Goal: Information Seeking & Learning: Learn about a topic

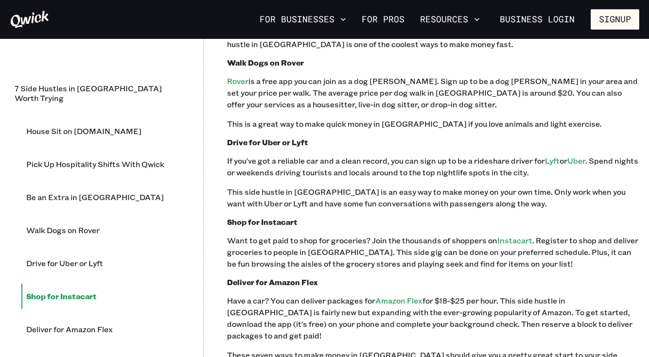
scroll to position [1019, 0]
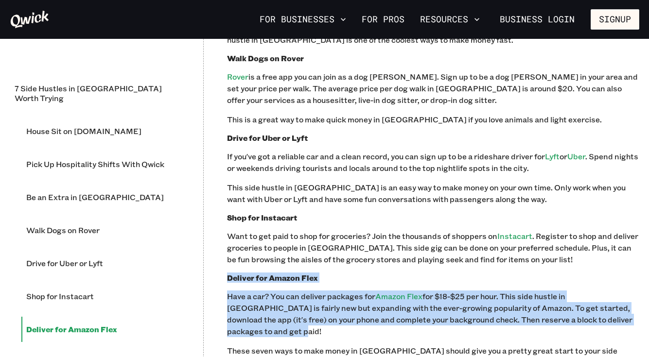
drag, startPoint x: 635, startPoint y: 210, endPoint x: 224, endPoint y: 167, distance: 413.4
click at [224, 167] on div "7 Side Hustles in Los Angeles Worth Trying House Sit on Housesitter.com Pick Up…" at bounding box center [324, 18] width 649 height 1006
copy div "Deliver for Amazon Flex Have a car? You can deliver packages for Amazon Flex fo…"
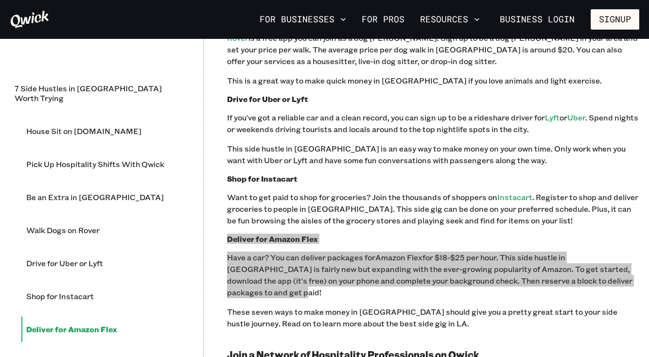
scroll to position [1063, 0]
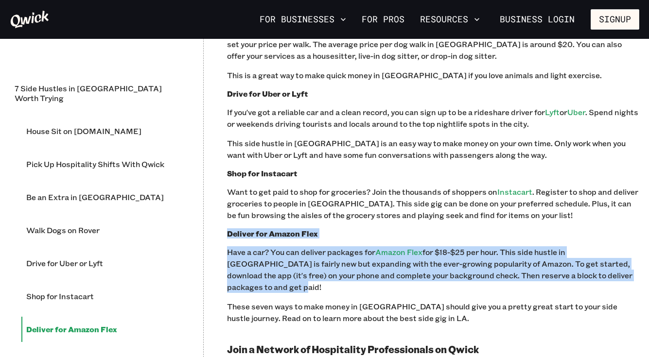
drag, startPoint x: 226, startPoint y: 252, endPoint x: 516, endPoint y: 272, distance: 290.8
copy p "Work freelance hospitality shifts in Los Angeles with Qwick! It's simple to bui…"
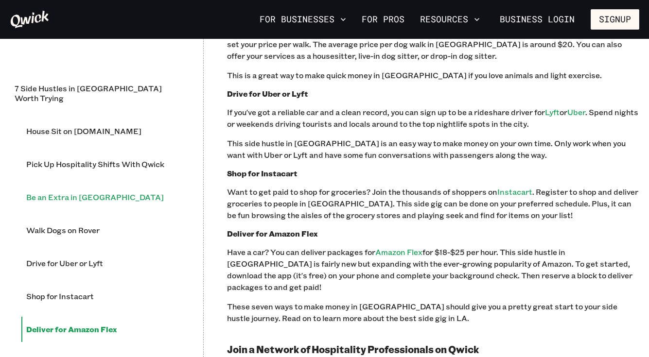
click at [105, 185] on li "Be an Extra in Hollywood" at bounding box center [100, 197] width 158 height 25
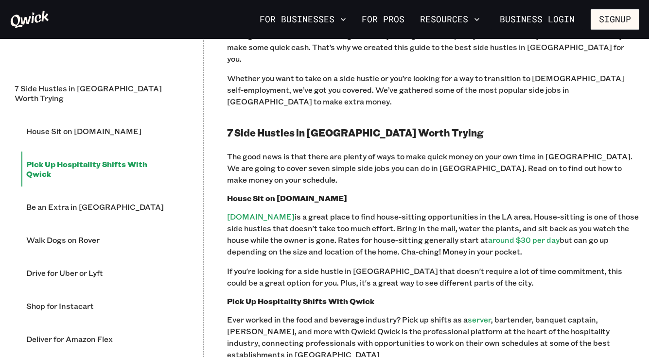
scroll to position [0, 0]
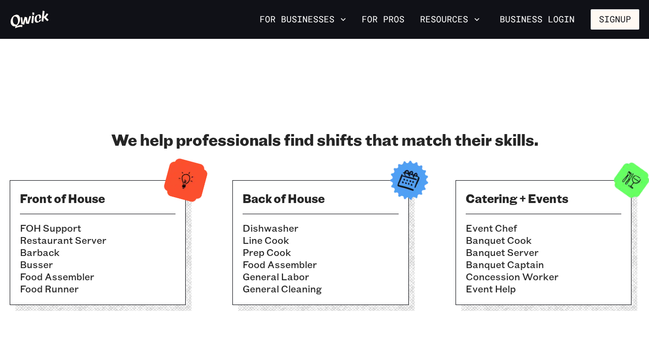
scroll to position [832, 0]
